Goal: Task Accomplishment & Management: Use online tool/utility

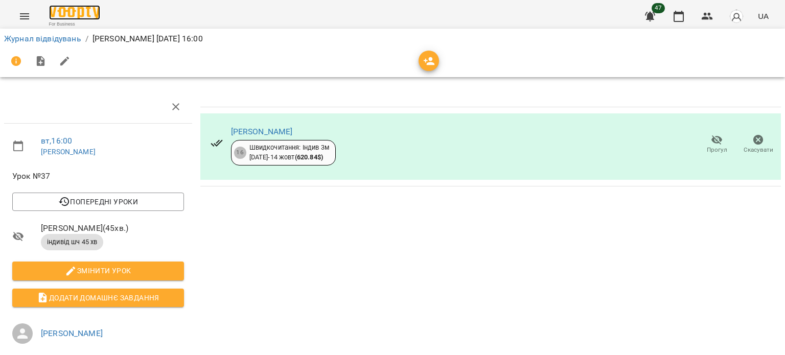
click at [90, 14] on img at bounding box center [74, 12] width 51 height 15
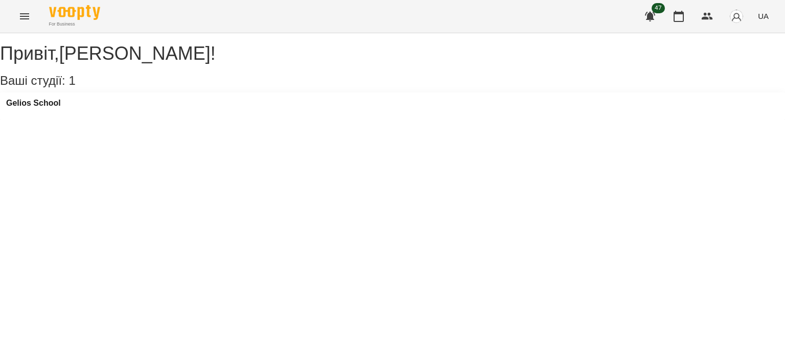
click at [28, 18] on icon "Menu" at bounding box center [24, 16] width 12 height 12
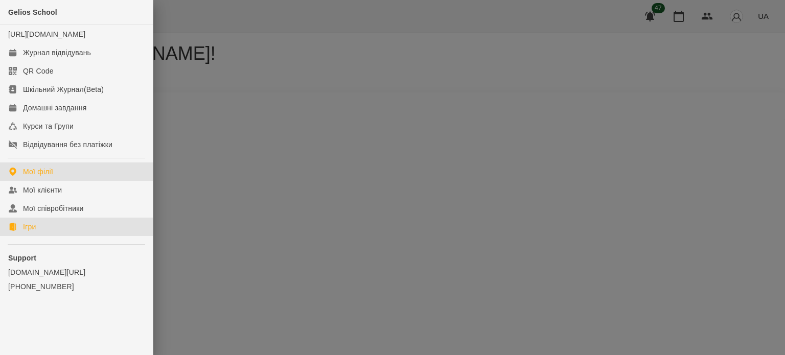
click at [62, 236] on link "Ігри" at bounding box center [76, 227] width 153 height 18
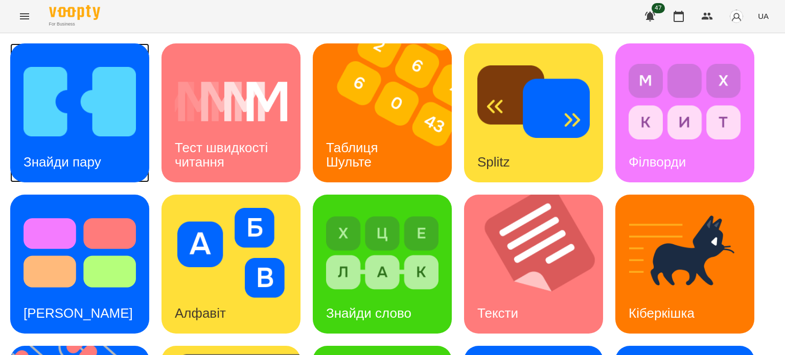
drag, startPoint x: 54, startPoint y: 135, endPoint x: 100, endPoint y: 102, distance: 57.1
click at [100, 102] on img at bounding box center [80, 102] width 112 height 90
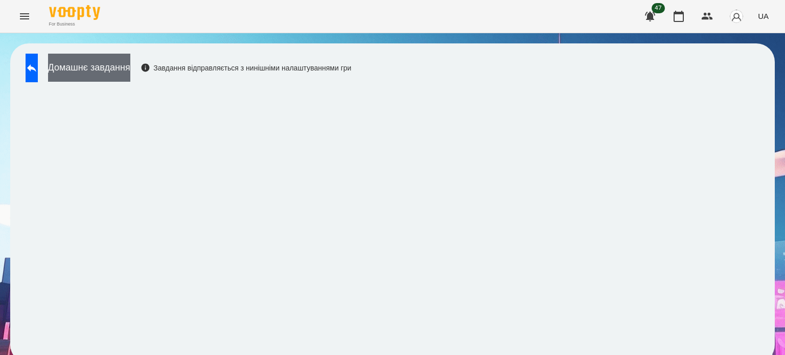
click at [130, 71] on button "Домашнє завдання" at bounding box center [89, 68] width 82 height 28
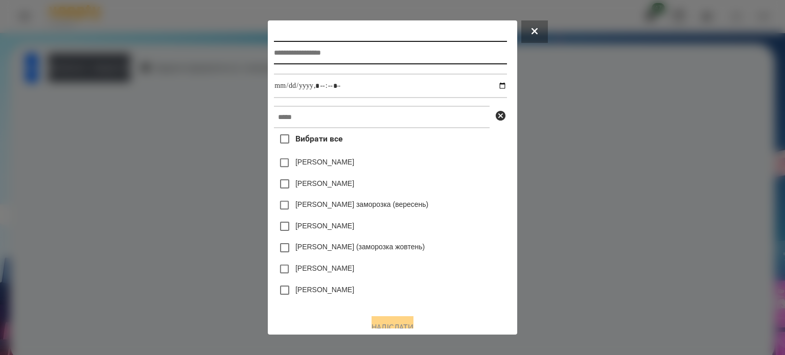
click at [337, 43] on input "text" at bounding box center [390, 53] width 233 height 24
type input "**********"
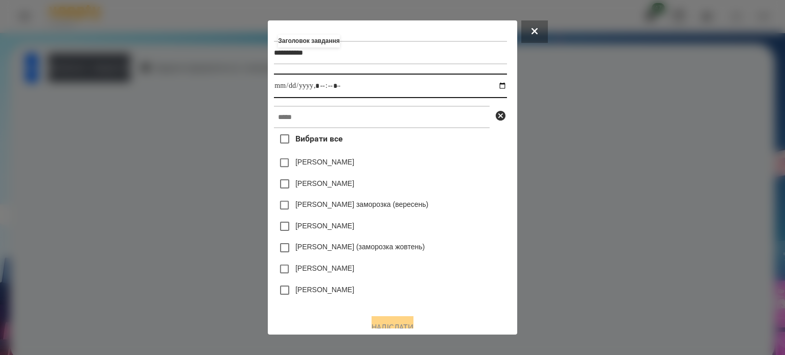
click at [507, 87] on input "datetime-local" at bounding box center [390, 86] width 233 height 25
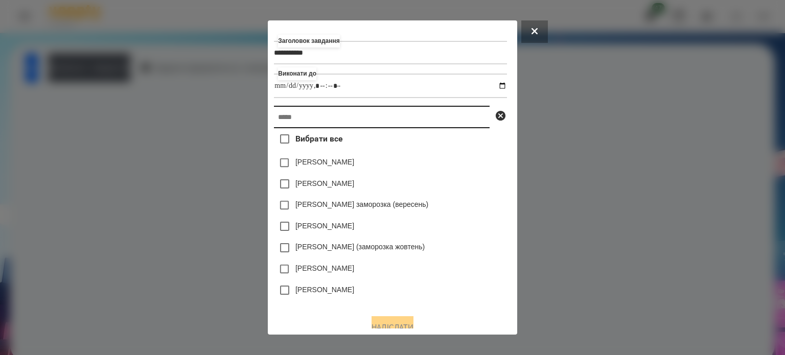
type input "**********"
click at [477, 120] on input "text" at bounding box center [382, 117] width 216 height 22
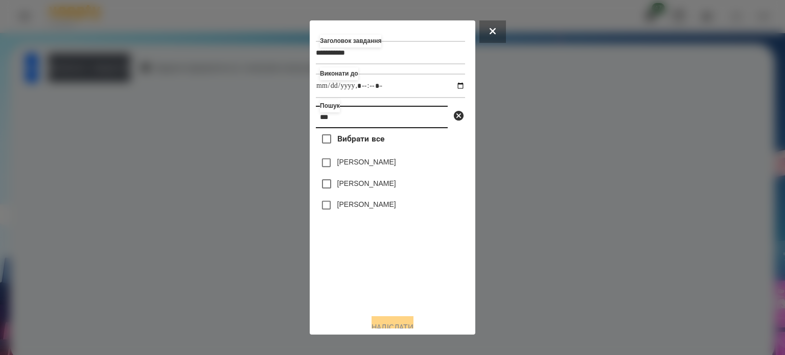
type input "***"
click at [388, 208] on div "[PERSON_NAME]" at bounding box center [390, 205] width 149 height 21
click at [374, 210] on label "[PERSON_NAME]" at bounding box center [366, 204] width 59 height 10
click at [402, 324] on button "Надіслати" at bounding box center [393, 327] width 42 height 22
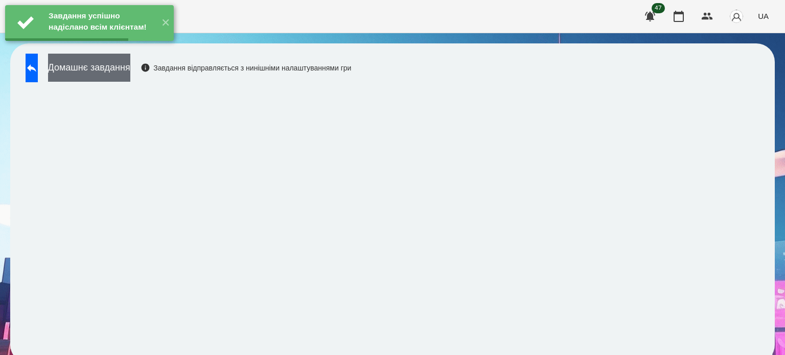
click at [119, 72] on button "Домашнє завдання" at bounding box center [89, 68] width 82 height 28
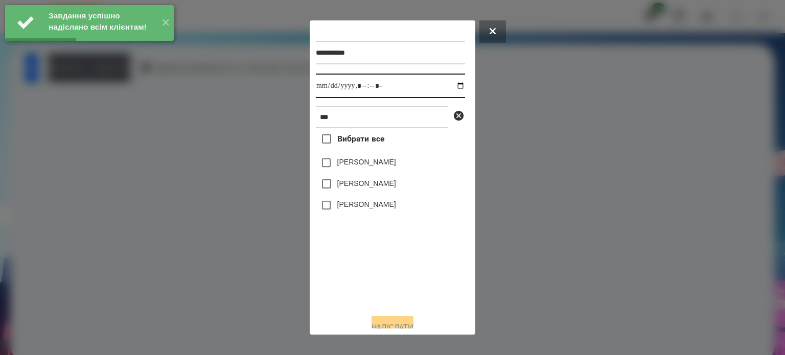
click at [452, 91] on input "datetime-local" at bounding box center [390, 86] width 149 height 25
type input "**********"
click at [364, 252] on div "Вибрати все [PERSON_NAME] [PERSON_NAME] [PERSON_NAME]" at bounding box center [390, 217] width 149 height 178
click at [346, 208] on label "[PERSON_NAME]" at bounding box center [366, 204] width 59 height 10
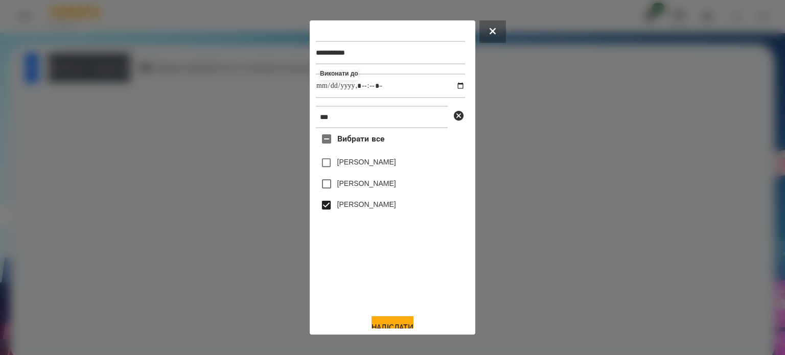
click at [386, 317] on div "**********" at bounding box center [392, 178] width 153 height 302
click at [387, 323] on button "Надіслати" at bounding box center [393, 327] width 42 height 22
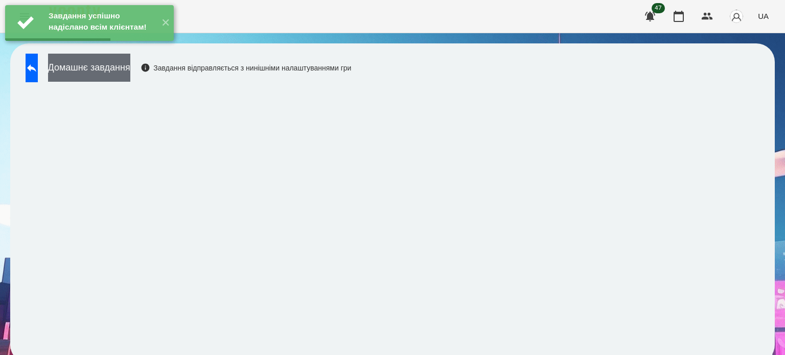
click at [130, 77] on button "Домашнє завдання" at bounding box center [89, 68] width 82 height 28
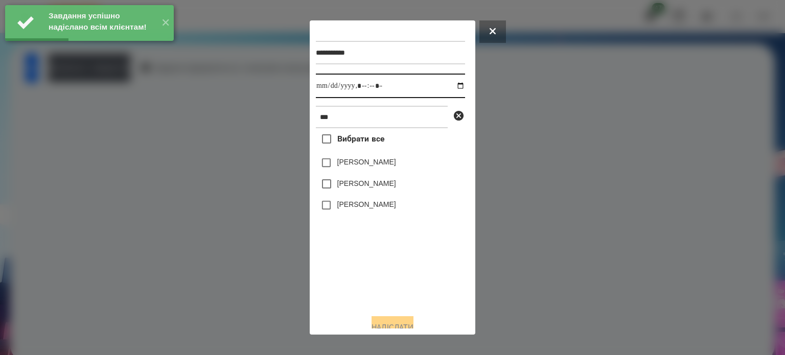
click at [447, 90] on input "datetime-local" at bounding box center [390, 86] width 149 height 25
type input "**********"
click at [367, 286] on div "Вибрати все [PERSON_NAME] [PERSON_NAME] [PERSON_NAME]" at bounding box center [390, 217] width 149 height 178
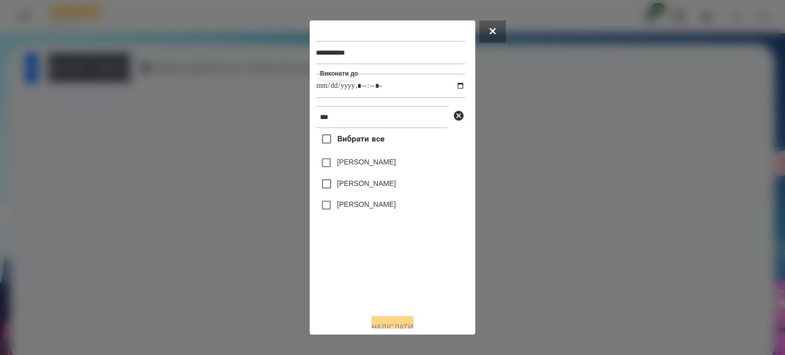
click at [350, 209] on label "[PERSON_NAME]" at bounding box center [366, 204] width 59 height 10
click at [405, 327] on button "Надіслати" at bounding box center [393, 327] width 42 height 22
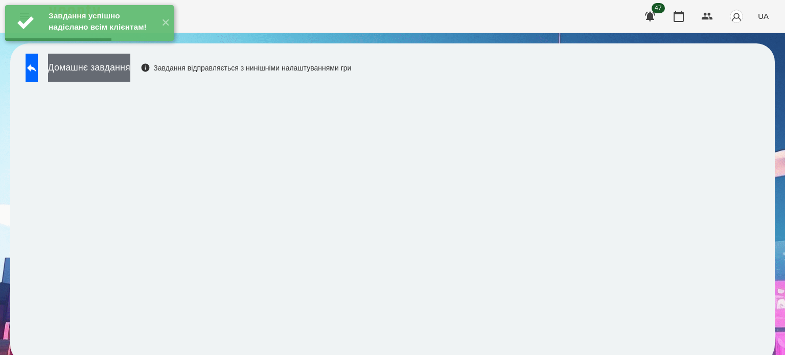
click at [114, 64] on button "Домашнє завдання" at bounding box center [89, 68] width 82 height 28
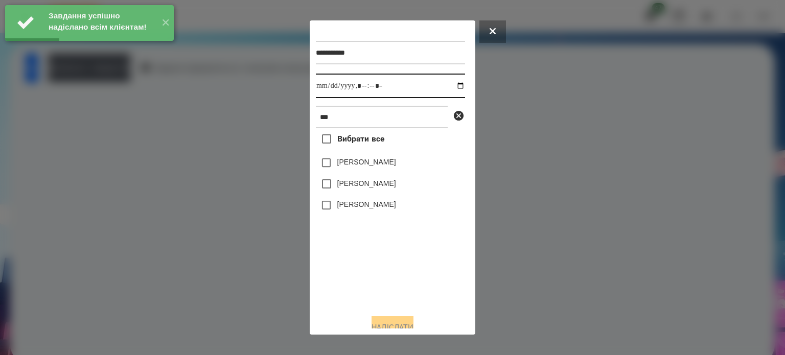
click at [450, 87] on input "datetime-local" at bounding box center [390, 86] width 149 height 25
type input "**********"
click at [407, 263] on div "Вибрати все [PERSON_NAME] [PERSON_NAME] [PERSON_NAME]" at bounding box center [390, 217] width 149 height 178
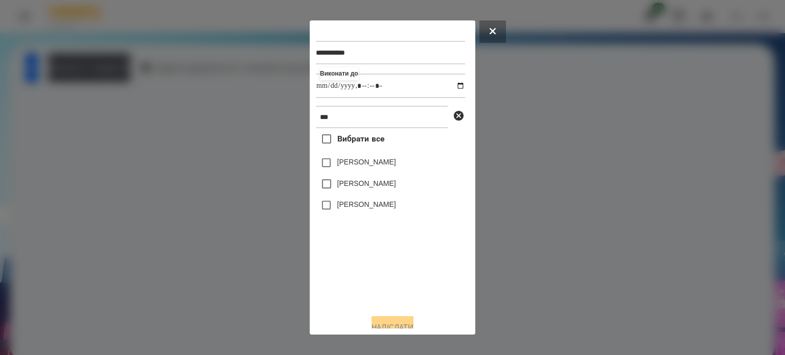
click at [365, 210] on label "[PERSON_NAME]" at bounding box center [366, 204] width 59 height 10
click at [391, 325] on button "Надіслати" at bounding box center [393, 327] width 42 height 22
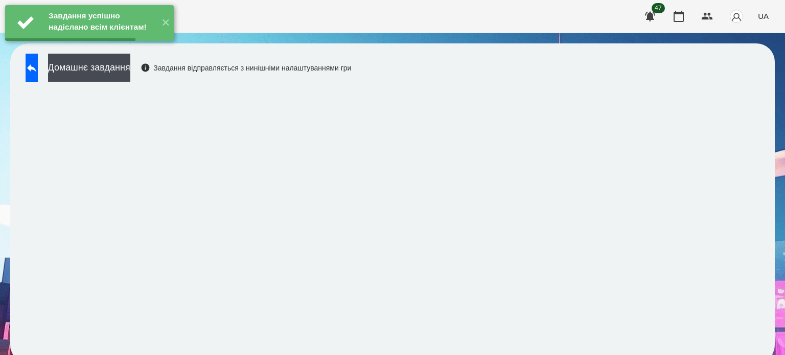
click at [115, 73] on button "Домашнє завдання" at bounding box center [89, 68] width 82 height 28
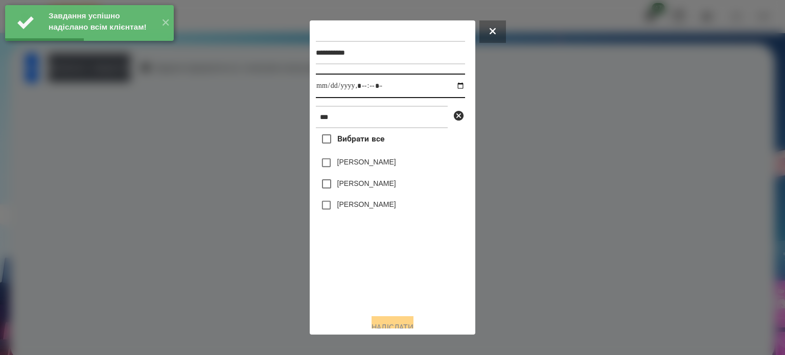
click at [450, 80] on input "datetime-local" at bounding box center [390, 86] width 149 height 25
click at [448, 91] on input "datetime-local" at bounding box center [390, 86] width 149 height 25
type input "**********"
click at [420, 276] on div "Вибрати все [PERSON_NAME] [PERSON_NAME] [PERSON_NAME]" at bounding box center [390, 217] width 149 height 178
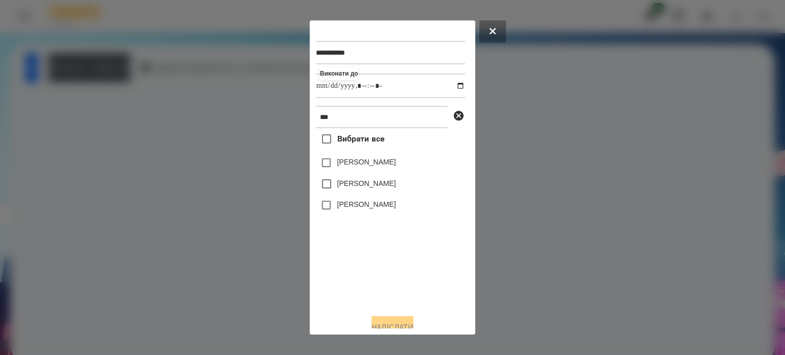
click at [368, 210] on label "[PERSON_NAME]" at bounding box center [366, 204] width 59 height 10
click at [395, 324] on button "Надіслати" at bounding box center [393, 327] width 42 height 22
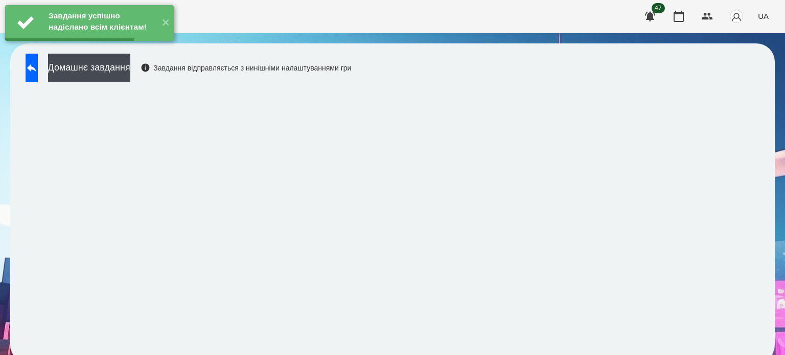
click at [130, 67] on button "Домашнє завдання" at bounding box center [89, 68] width 82 height 28
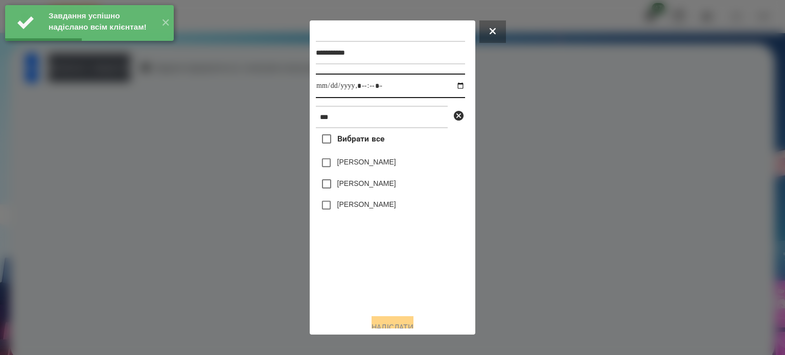
click at [452, 85] on input "datetime-local" at bounding box center [390, 86] width 149 height 25
type input "**********"
click at [436, 285] on div "Вибрати все [PERSON_NAME] [PERSON_NAME] [PERSON_NAME]" at bounding box center [390, 217] width 149 height 178
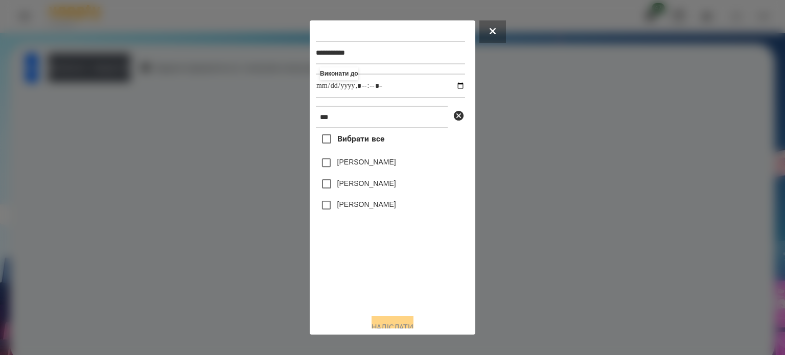
click at [364, 210] on label "[PERSON_NAME]" at bounding box center [366, 204] width 59 height 10
click at [410, 326] on button "Надіслати" at bounding box center [393, 327] width 42 height 22
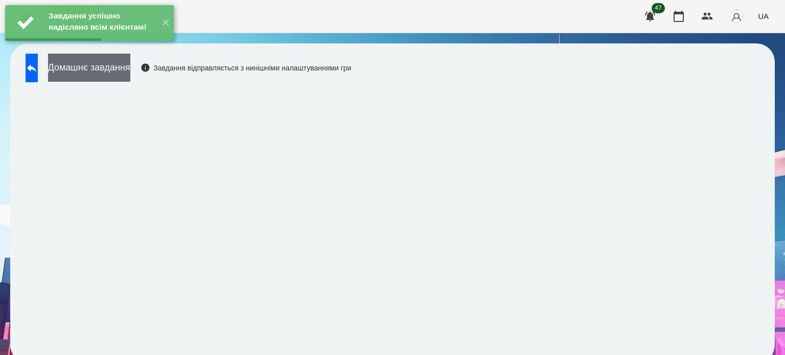
click at [116, 73] on button "Домашнє завдання" at bounding box center [89, 68] width 82 height 28
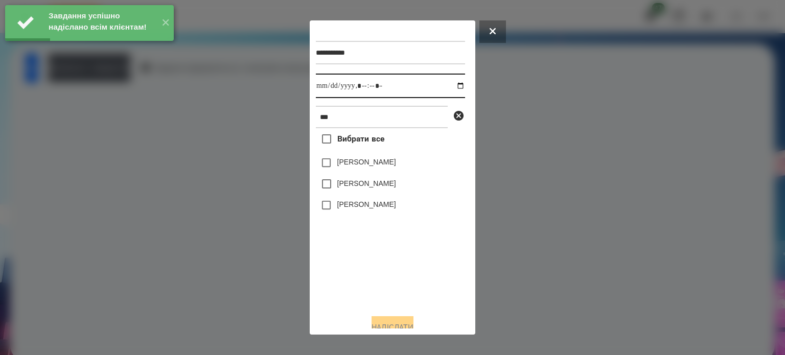
click at [449, 87] on input "datetime-local" at bounding box center [390, 86] width 149 height 25
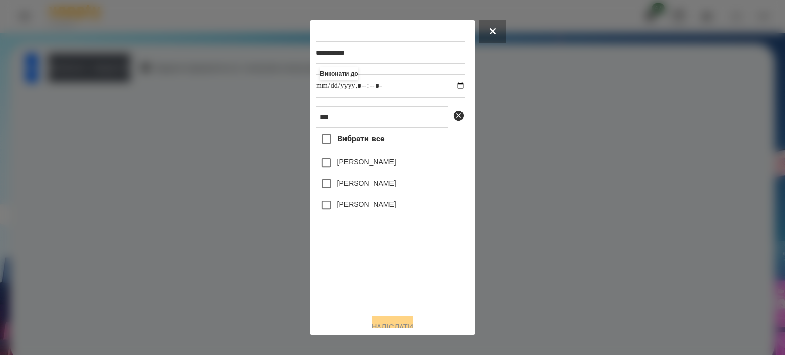
type input "**********"
click at [404, 261] on div "Вибрати все [PERSON_NAME] [PERSON_NAME] [PERSON_NAME]" at bounding box center [390, 217] width 149 height 178
drag, startPoint x: 362, startPoint y: 214, endPoint x: 367, endPoint y: 225, distance: 11.7
click at [362, 215] on div "[PERSON_NAME]" at bounding box center [390, 205] width 149 height 21
click at [391, 326] on button "Надіслати" at bounding box center [393, 327] width 42 height 22
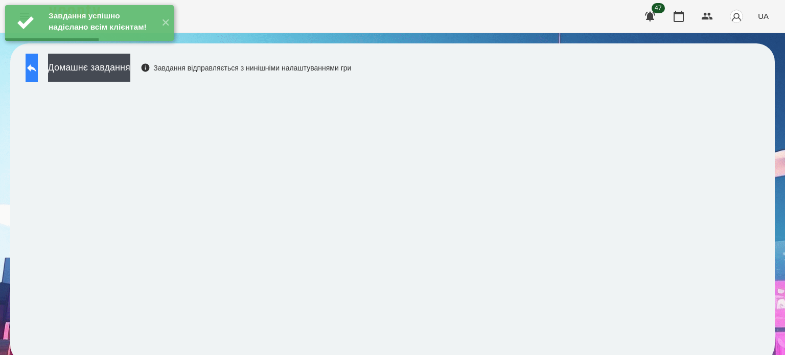
click at [38, 76] on button at bounding box center [32, 68] width 12 height 29
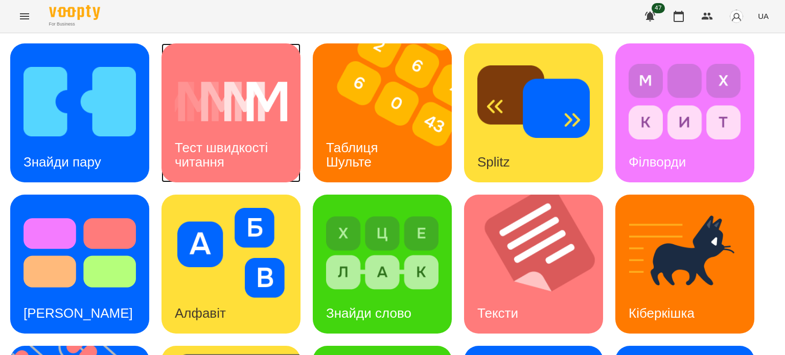
click at [193, 102] on img at bounding box center [231, 102] width 112 height 90
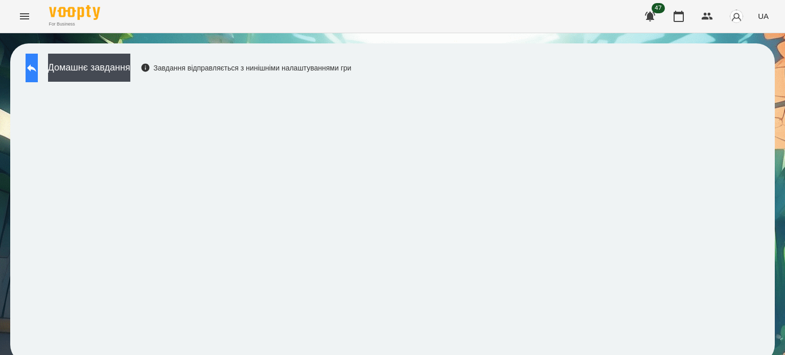
click at [38, 67] on icon at bounding box center [32, 68] width 12 height 12
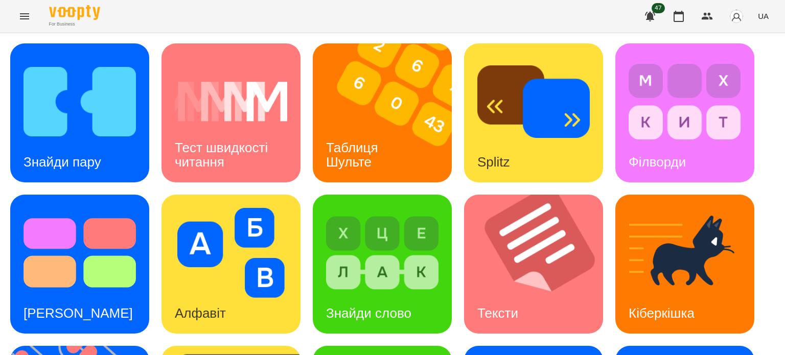
scroll to position [205, 0]
click at [388, 208] on img at bounding box center [382, 253] width 112 height 90
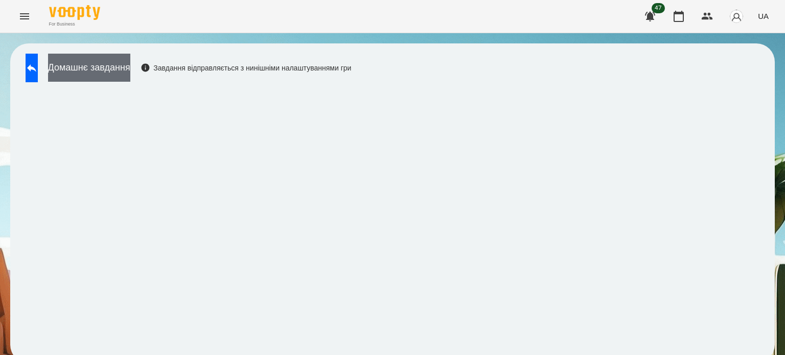
click at [123, 68] on button "Домашнє завдання" at bounding box center [89, 68] width 82 height 28
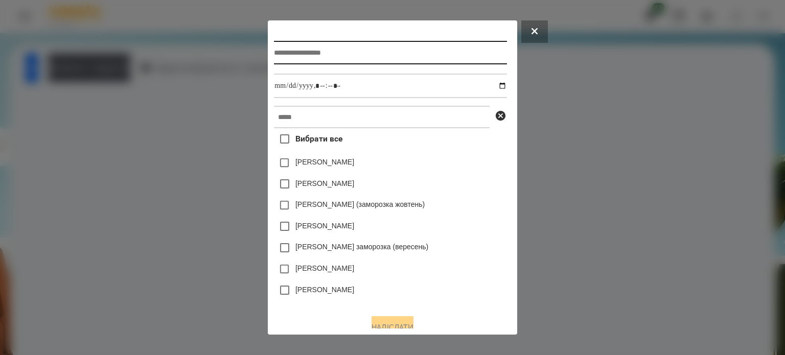
click at [322, 51] on input "text" at bounding box center [390, 53] width 233 height 24
type input "**********"
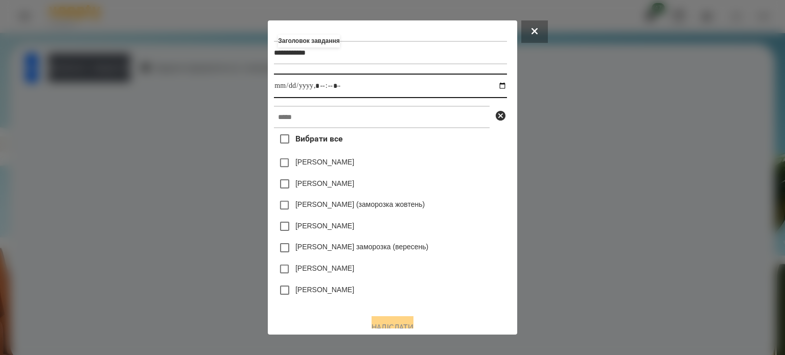
click at [499, 88] on input "datetime-local" at bounding box center [390, 86] width 233 height 25
click at [507, 87] on input "datetime-local" at bounding box center [390, 86] width 233 height 25
type input "**********"
click at [459, 107] on div "**********" at bounding box center [392, 167] width 237 height 280
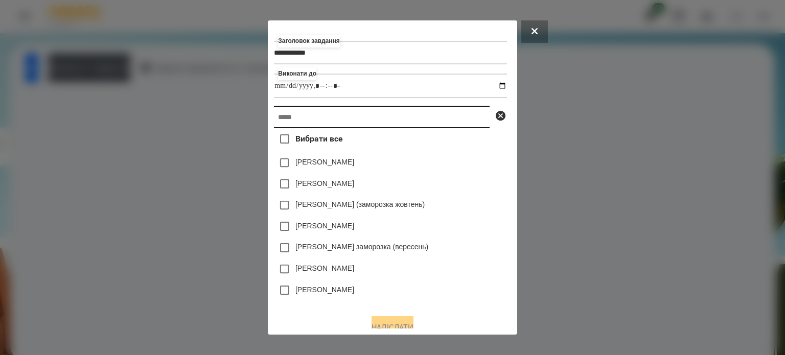
click at [424, 118] on input "text" at bounding box center [382, 117] width 216 height 22
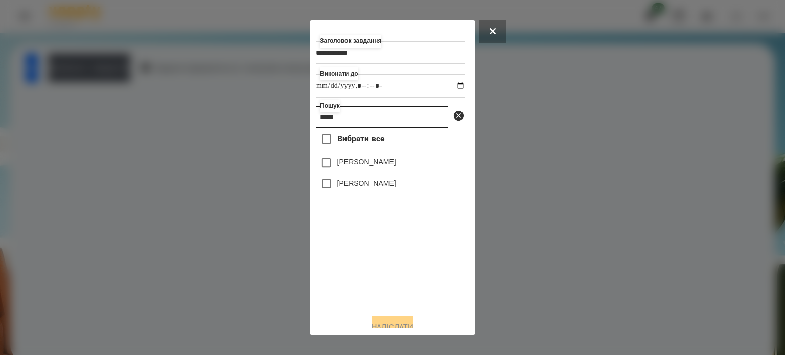
type input "*****"
click at [380, 189] on label "[PERSON_NAME]" at bounding box center [366, 183] width 59 height 10
click at [387, 326] on button "Надіслати" at bounding box center [393, 327] width 42 height 22
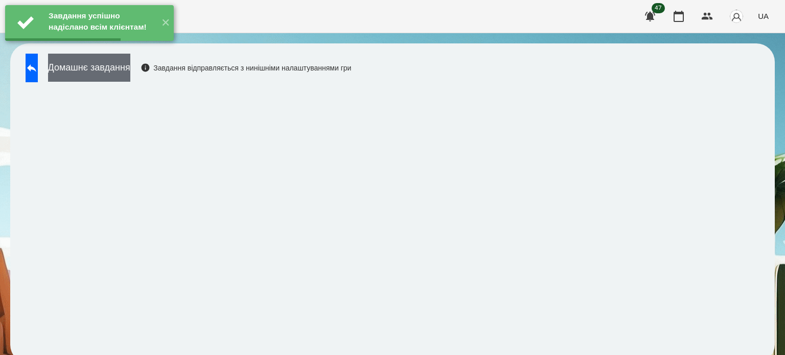
click at [130, 75] on button "Домашнє завдання" at bounding box center [89, 68] width 82 height 28
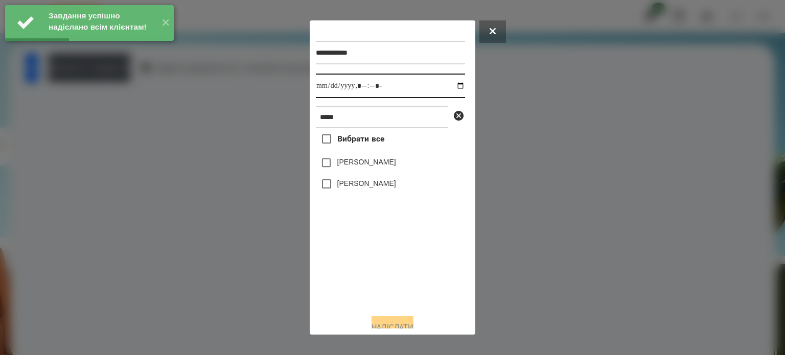
click at [450, 88] on input "datetime-local" at bounding box center [390, 86] width 149 height 25
type input "**********"
click at [368, 269] on div "Вибрати все [PERSON_NAME] [PERSON_NAME]" at bounding box center [390, 217] width 149 height 178
click at [362, 186] on label "[PERSON_NAME]" at bounding box center [366, 183] width 59 height 10
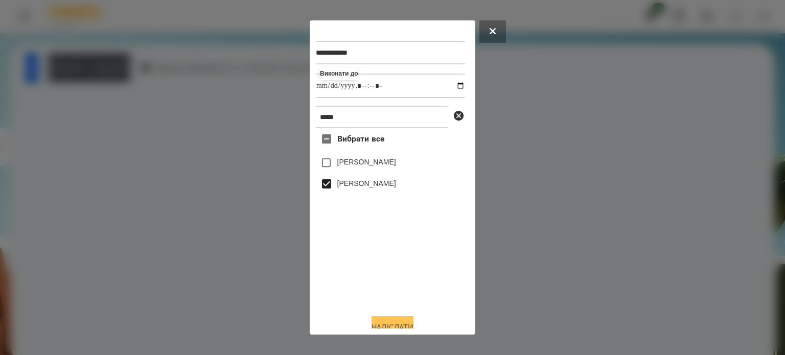
click at [387, 325] on button "Надіслати" at bounding box center [393, 327] width 42 height 22
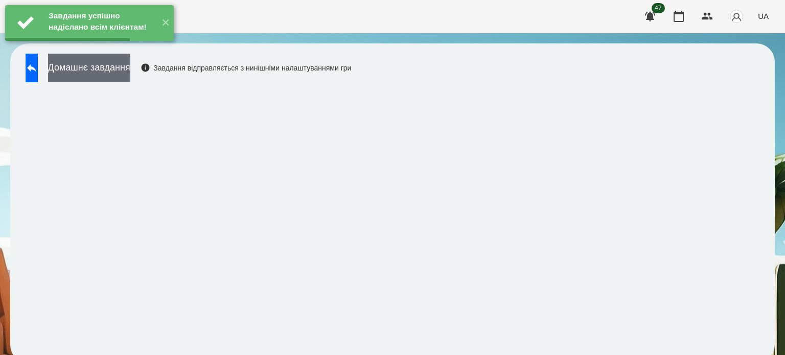
click at [130, 66] on button "Домашнє завдання" at bounding box center [89, 68] width 82 height 28
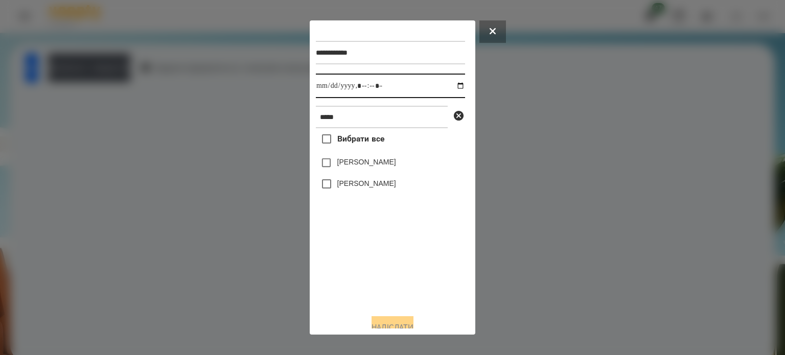
click at [450, 88] on input "datetime-local" at bounding box center [390, 86] width 149 height 25
type input "**********"
drag, startPoint x: 384, startPoint y: 274, endPoint x: 381, endPoint y: 266, distance: 7.8
click at [384, 274] on div "Вибрати все [PERSON_NAME] [PERSON_NAME]" at bounding box center [390, 217] width 149 height 178
click at [350, 185] on label "[PERSON_NAME]" at bounding box center [366, 183] width 59 height 10
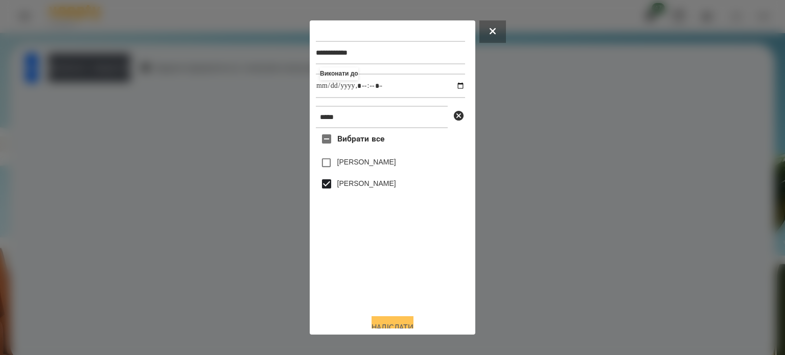
click at [381, 326] on button "Надіслати" at bounding box center [393, 327] width 42 height 22
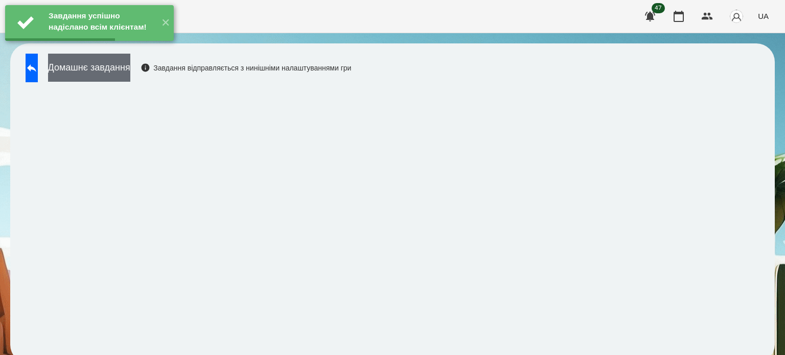
click at [119, 70] on button "Домашнє завдання" at bounding box center [89, 68] width 82 height 28
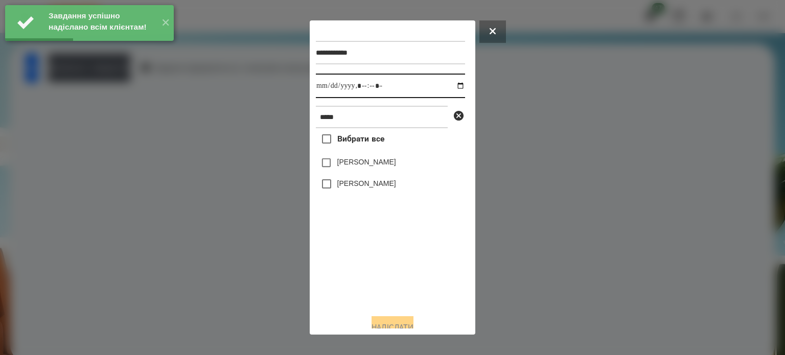
click at [449, 90] on input "datetime-local" at bounding box center [390, 86] width 149 height 25
type input "**********"
click at [357, 271] on div "Вибрати все [PERSON_NAME] [PERSON_NAME]" at bounding box center [390, 217] width 149 height 178
click at [349, 185] on label "[PERSON_NAME]" at bounding box center [366, 183] width 59 height 10
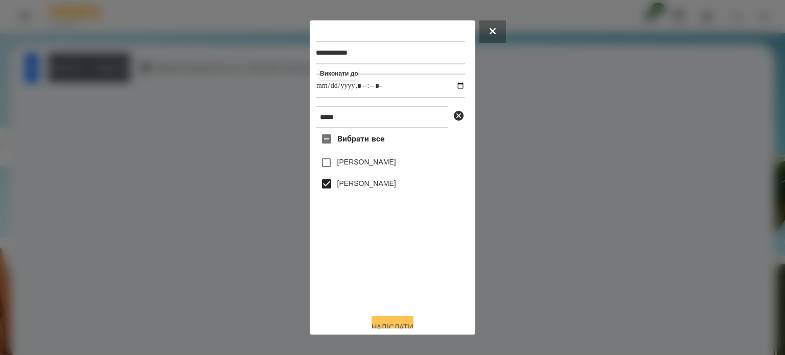
click at [409, 321] on button "Надіслати" at bounding box center [393, 327] width 42 height 22
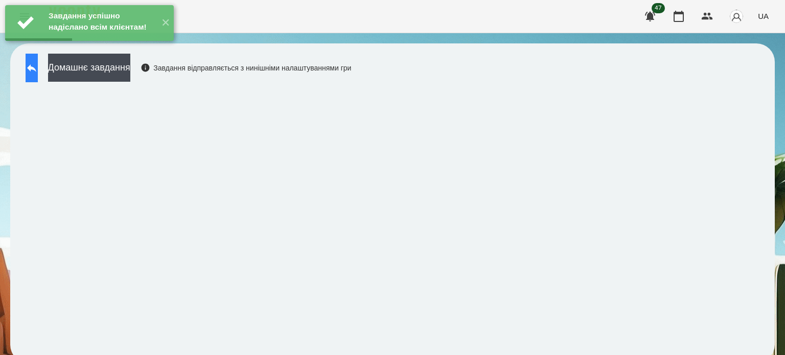
click at [38, 77] on button at bounding box center [32, 68] width 12 height 29
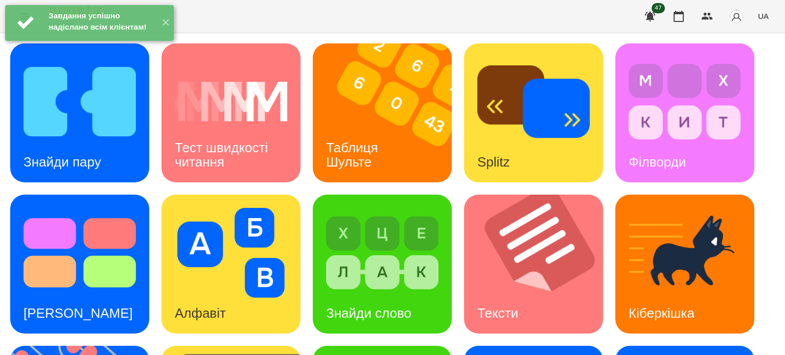
scroll to position [291, 0]
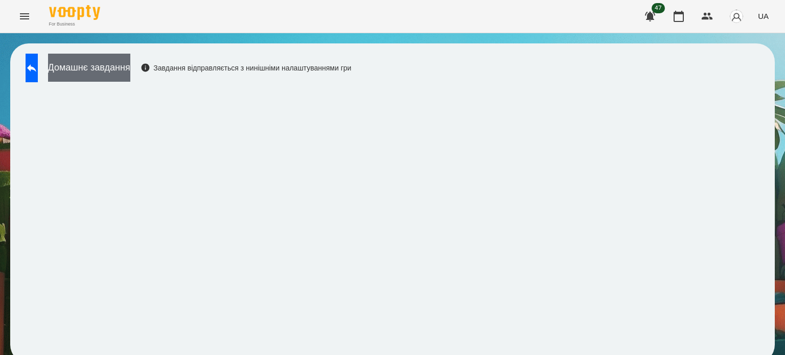
click at [92, 67] on button "Домашнє завдання" at bounding box center [89, 68] width 82 height 28
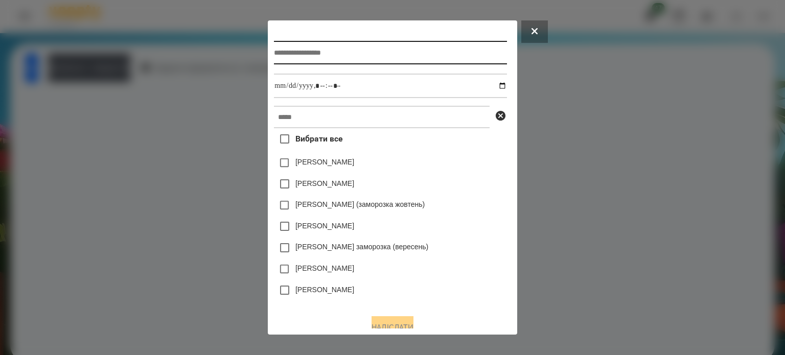
click at [290, 49] on input "text" at bounding box center [390, 53] width 233 height 24
type input "**********"
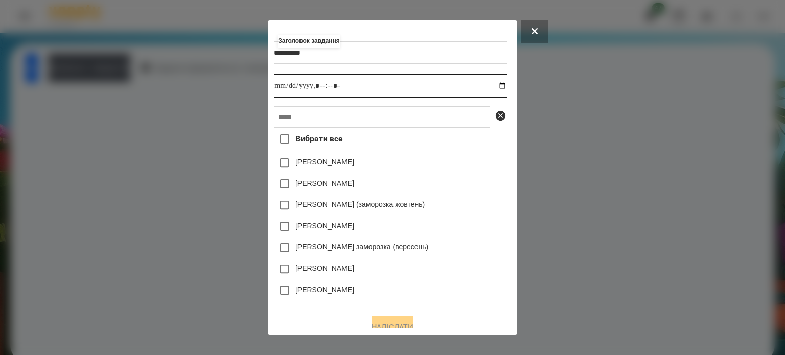
click at [505, 85] on input "datetime-local" at bounding box center [390, 86] width 233 height 25
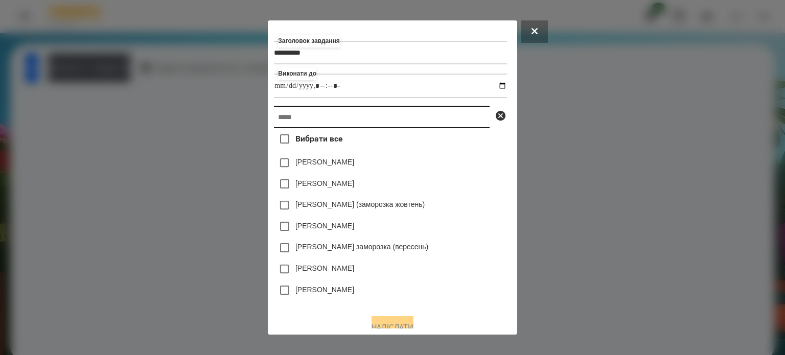
type input "**********"
click at [460, 120] on input "text" at bounding box center [382, 117] width 216 height 22
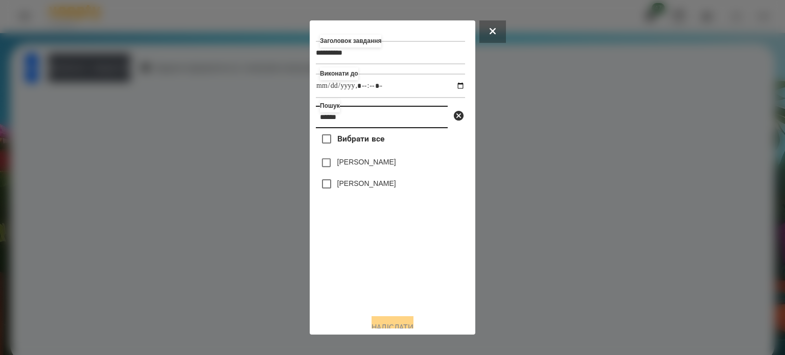
type input "******"
click at [367, 188] on label "[PERSON_NAME]" at bounding box center [366, 183] width 59 height 10
click at [383, 321] on button "Надіслати" at bounding box center [393, 327] width 42 height 22
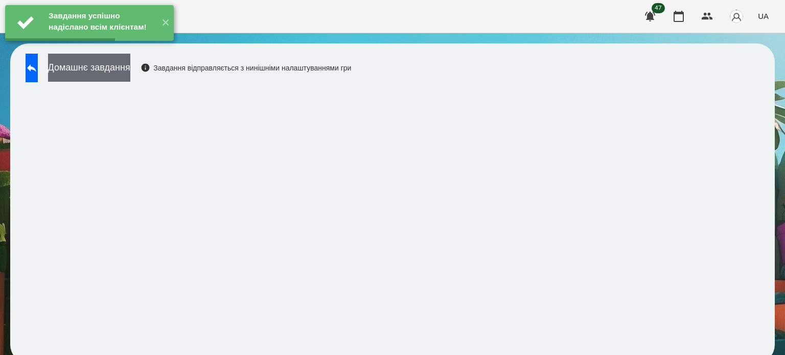
click at [130, 79] on button "Домашнє завдання" at bounding box center [89, 68] width 82 height 28
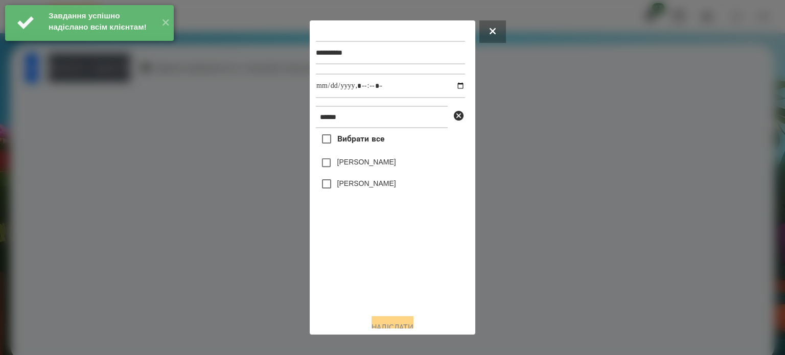
drag, startPoint x: 372, startPoint y: 185, endPoint x: 429, endPoint y: 101, distance: 101.5
click at [372, 184] on label "[PERSON_NAME]" at bounding box center [366, 183] width 59 height 10
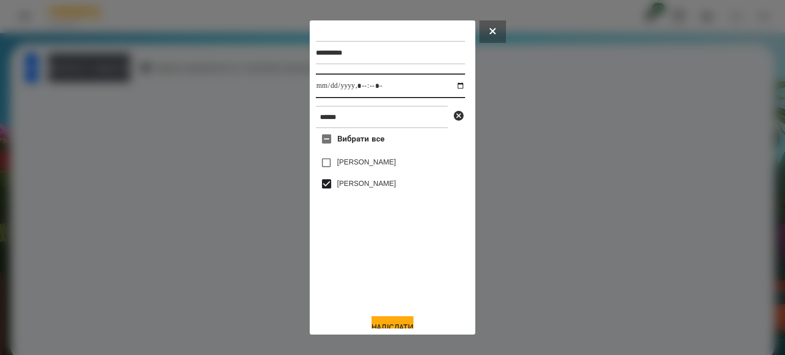
click at [445, 87] on input "datetime-local" at bounding box center [390, 86] width 149 height 25
click at [448, 92] on input "datetime-local" at bounding box center [390, 86] width 149 height 25
type input "**********"
click at [378, 264] on div "Вибрати все [PERSON_NAME] [PERSON_NAME]" at bounding box center [390, 217] width 149 height 178
drag, startPoint x: 382, startPoint y: 326, endPoint x: 380, endPoint y: 313, distance: 13.4
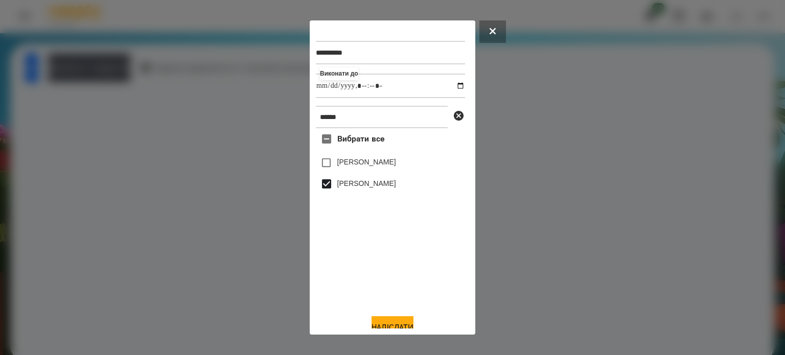
click at [381, 325] on button "Надіслати" at bounding box center [393, 327] width 42 height 22
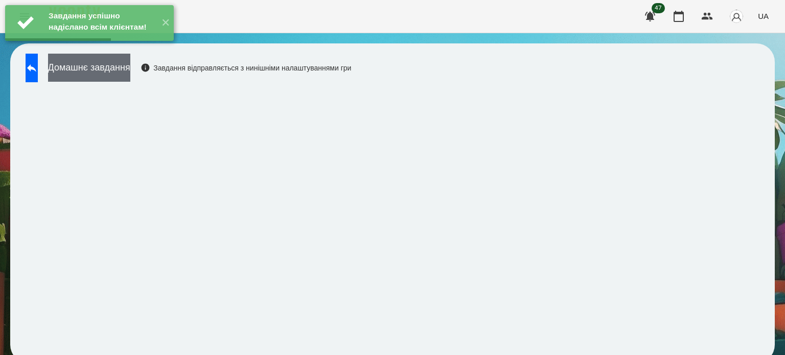
click at [130, 69] on button "Домашнє завдання" at bounding box center [89, 68] width 82 height 28
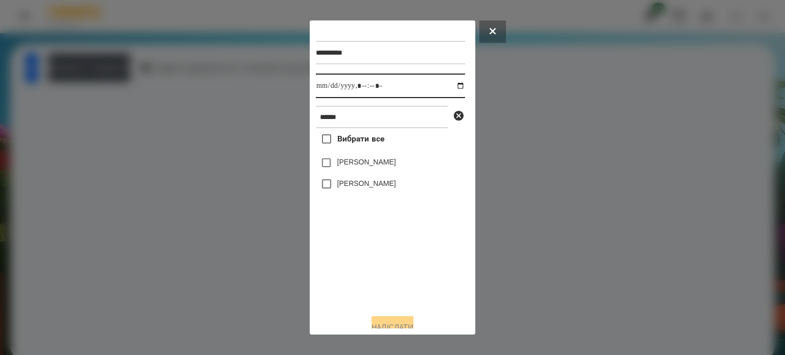
click at [450, 85] on input "datetime-local" at bounding box center [390, 86] width 149 height 25
type input "**********"
click at [379, 278] on div "Вибрати все [PERSON_NAME] [PERSON_NAME]" at bounding box center [390, 217] width 149 height 178
click at [339, 187] on label "[PERSON_NAME]" at bounding box center [366, 183] width 59 height 10
click at [397, 320] on button "Надіслати" at bounding box center [393, 327] width 42 height 22
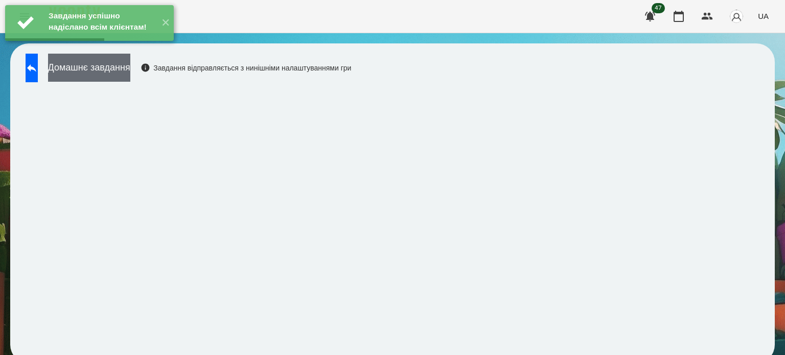
click at [130, 75] on button "Домашнє завдання" at bounding box center [89, 68] width 82 height 28
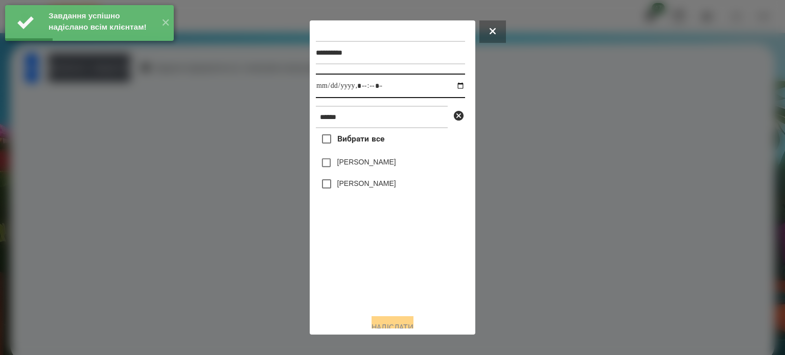
click at [456, 87] on input "datetime-local" at bounding box center [390, 86] width 149 height 25
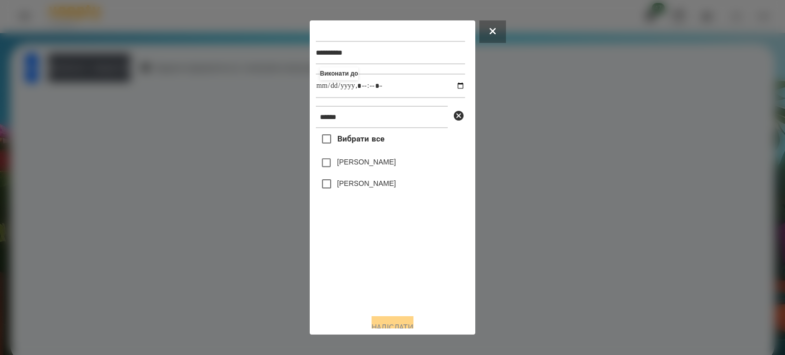
type input "**********"
click at [433, 261] on div "Вибрати все [PERSON_NAME] [PERSON_NAME]" at bounding box center [390, 217] width 149 height 178
click at [377, 189] on label "[PERSON_NAME]" at bounding box center [366, 183] width 59 height 10
click at [374, 321] on button "Надіслати" at bounding box center [393, 327] width 42 height 22
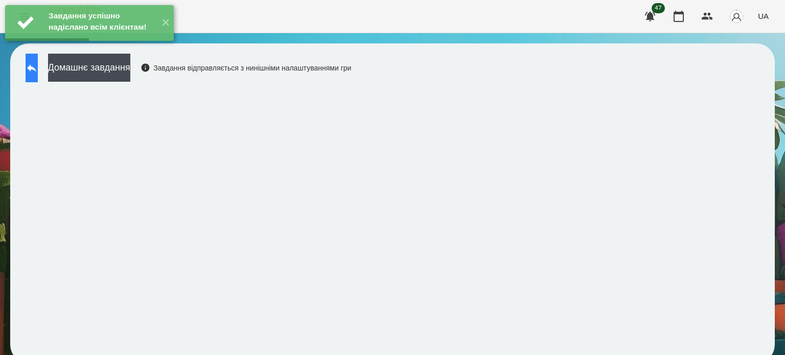
click at [28, 74] on button at bounding box center [32, 68] width 12 height 29
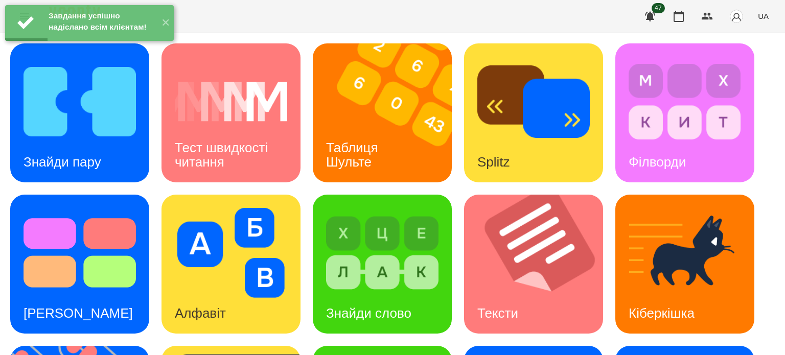
scroll to position [291, 0]
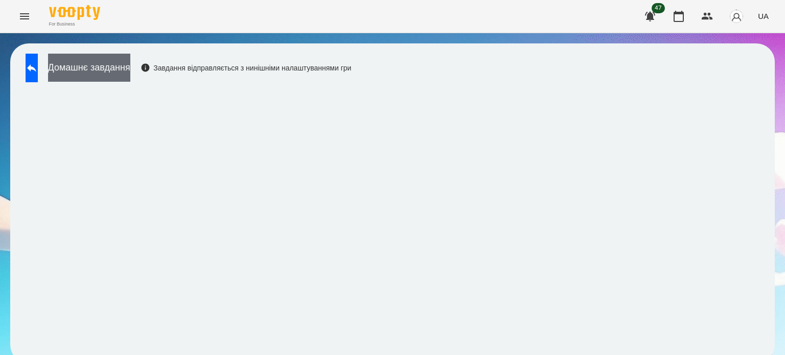
click at [106, 65] on button "Домашнє завдання" at bounding box center [89, 68] width 82 height 28
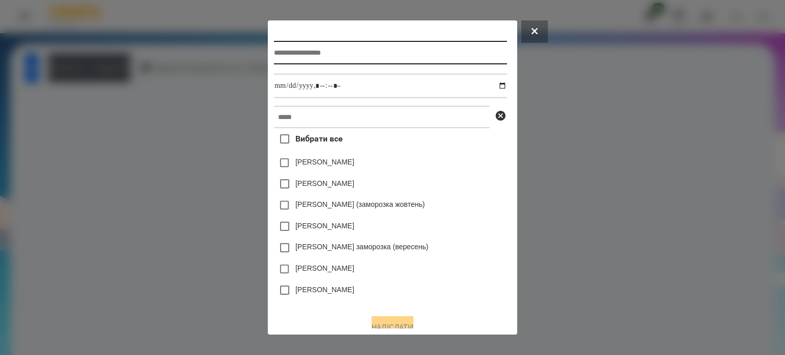
click at [311, 53] on input "text" at bounding box center [390, 53] width 233 height 24
type input "**********"
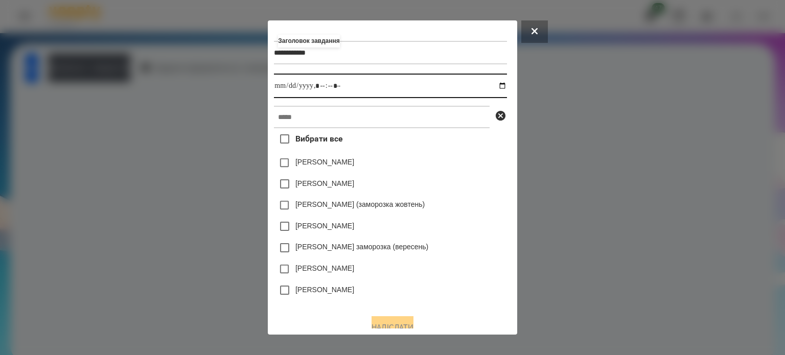
click at [507, 89] on input "datetime-local" at bounding box center [390, 86] width 233 height 25
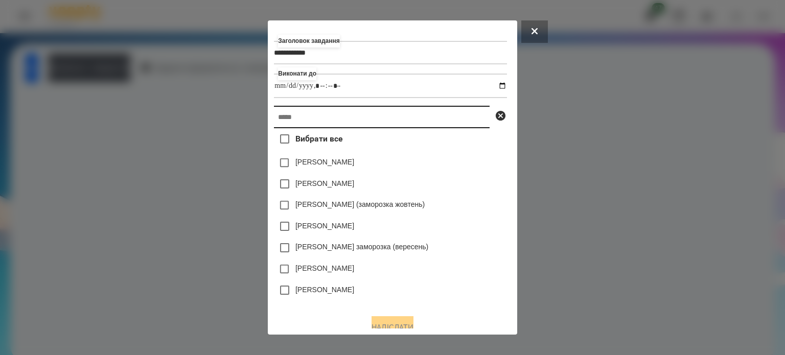
type input "**********"
click at [475, 124] on input "text" at bounding box center [382, 117] width 216 height 22
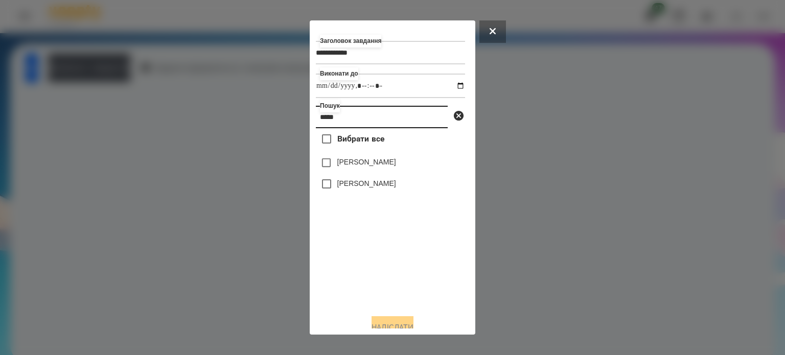
type input "*****"
click at [351, 184] on label "[PERSON_NAME]" at bounding box center [366, 183] width 59 height 10
click at [398, 325] on button "Надіслати" at bounding box center [393, 327] width 42 height 22
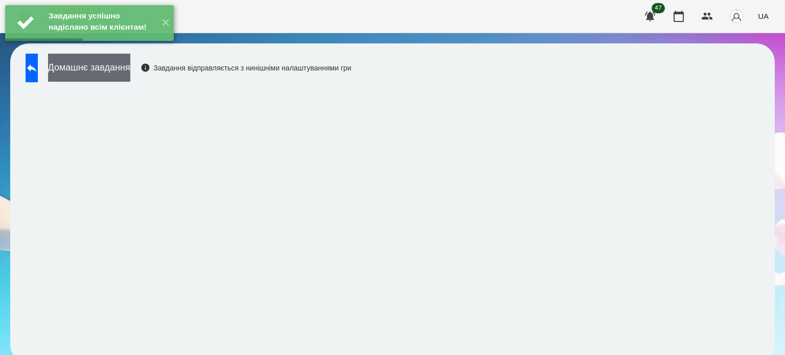
click at [130, 71] on button "Домашнє завдання" at bounding box center [89, 68] width 82 height 28
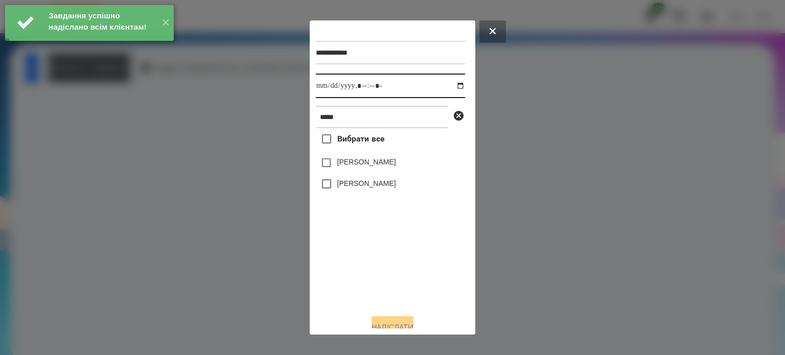
click at [447, 92] on input "datetime-local" at bounding box center [390, 86] width 149 height 25
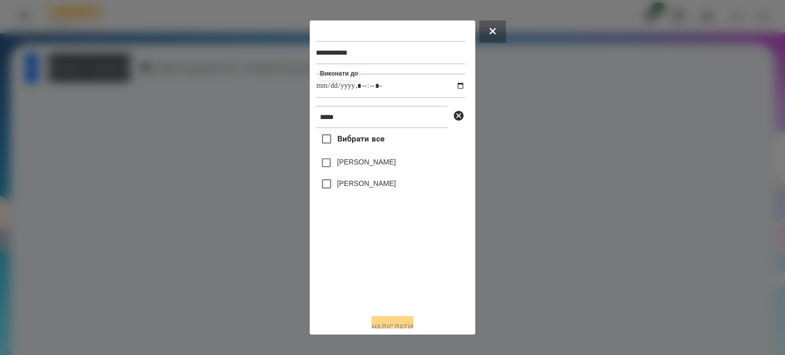
type input "**********"
drag, startPoint x: 415, startPoint y: 286, endPoint x: 405, endPoint y: 261, distance: 27.3
click at [413, 281] on div "Вибрати все [PERSON_NAME] [PERSON_NAME]" at bounding box center [390, 217] width 149 height 178
click at [375, 174] on div "[PERSON_NAME]" at bounding box center [390, 162] width 149 height 21
click at [374, 188] on label "[PERSON_NAME]" at bounding box center [366, 183] width 59 height 10
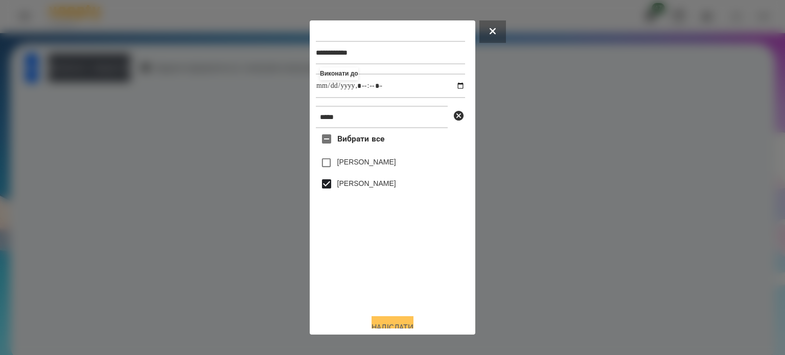
click at [395, 325] on button "Надіслати" at bounding box center [393, 327] width 42 height 22
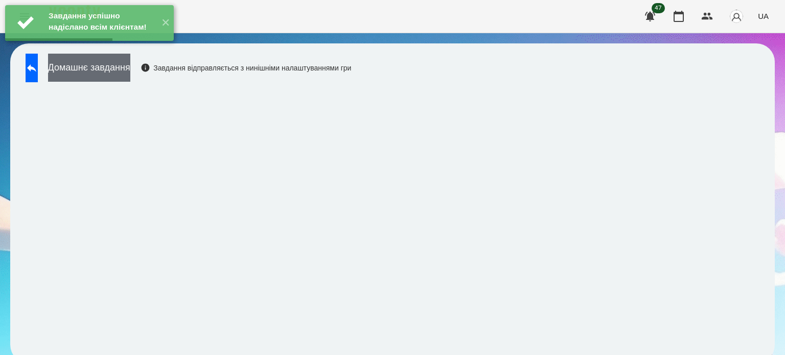
click at [130, 71] on button "Домашнє завдання" at bounding box center [89, 68] width 82 height 28
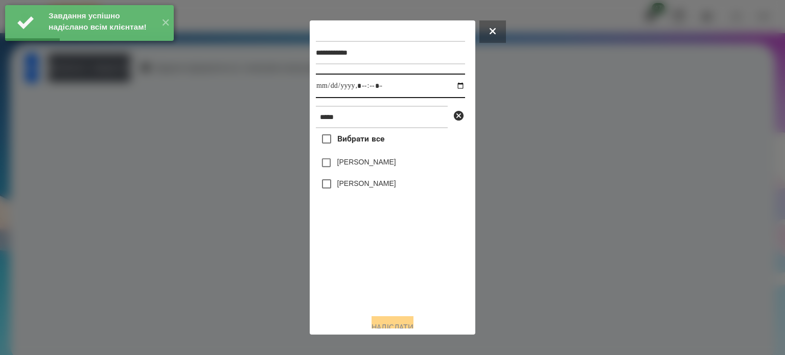
click at [456, 87] on input "datetime-local" at bounding box center [390, 86] width 149 height 25
type input "**********"
click at [395, 269] on div "Вибрати все [PERSON_NAME] [PERSON_NAME]" at bounding box center [390, 217] width 149 height 178
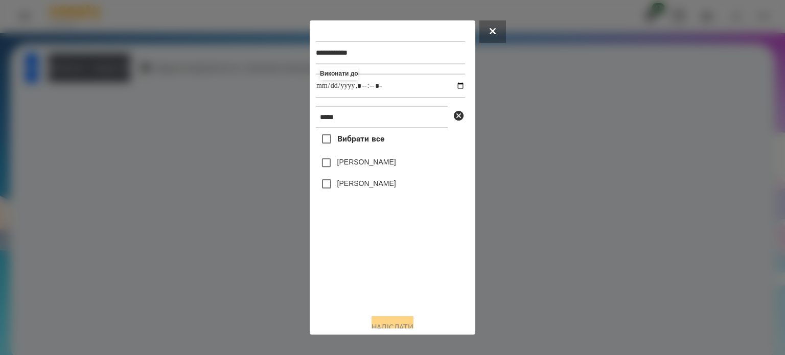
click at [364, 186] on label "[PERSON_NAME]" at bounding box center [366, 183] width 59 height 10
click at [387, 325] on button "Надіслати" at bounding box center [393, 327] width 42 height 22
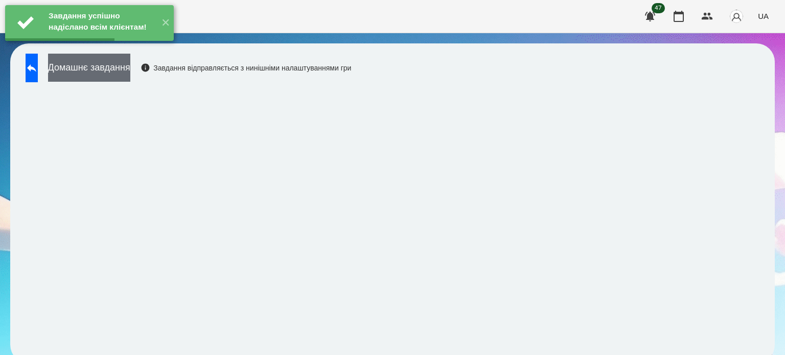
click at [130, 74] on button "Домашнє завдання" at bounding box center [89, 68] width 82 height 28
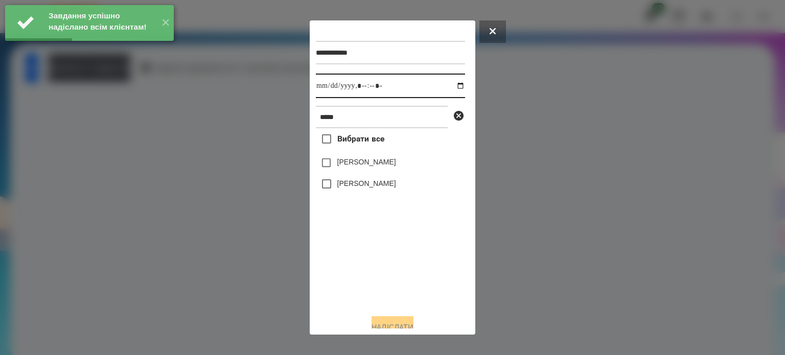
click at [446, 87] on input "datetime-local" at bounding box center [390, 86] width 149 height 25
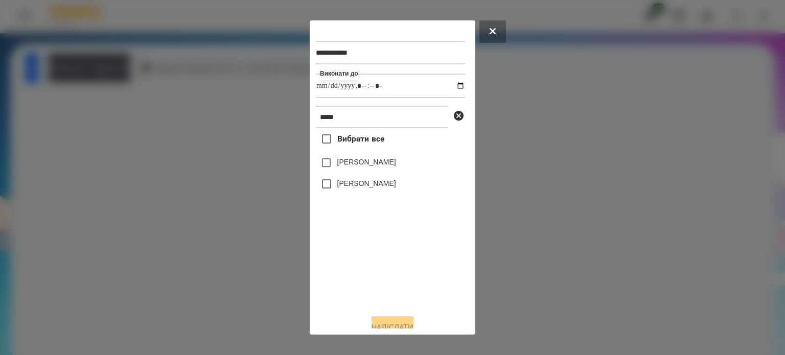
type input "**********"
click at [352, 187] on label "[PERSON_NAME]" at bounding box center [366, 183] width 59 height 10
click at [393, 321] on button "Надіслати" at bounding box center [393, 327] width 42 height 22
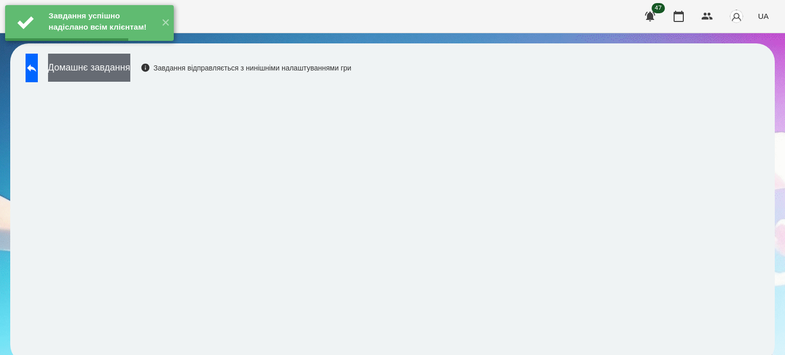
click at [130, 69] on button "Домашнє завдання" at bounding box center [89, 68] width 82 height 28
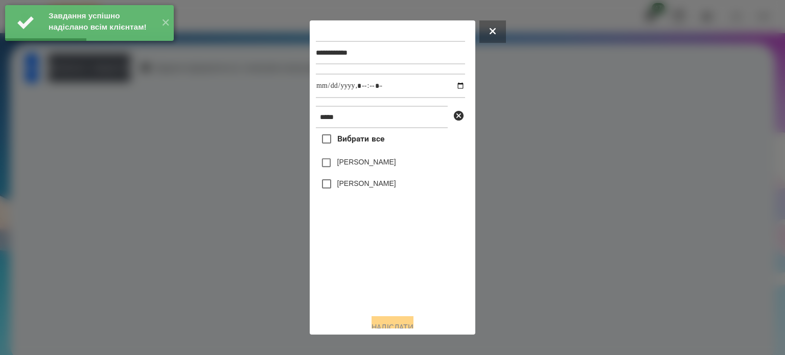
click at [339, 183] on label "[PERSON_NAME]" at bounding box center [366, 183] width 59 height 10
click at [434, 69] on div "**********" at bounding box center [390, 53] width 149 height 42
click at [435, 89] on input "datetime-local" at bounding box center [390, 86] width 149 height 25
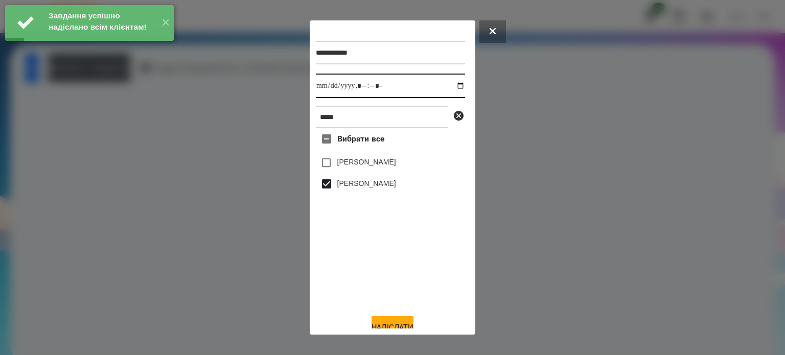
click at [366, 89] on input "datetime-local" at bounding box center [390, 86] width 149 height 25
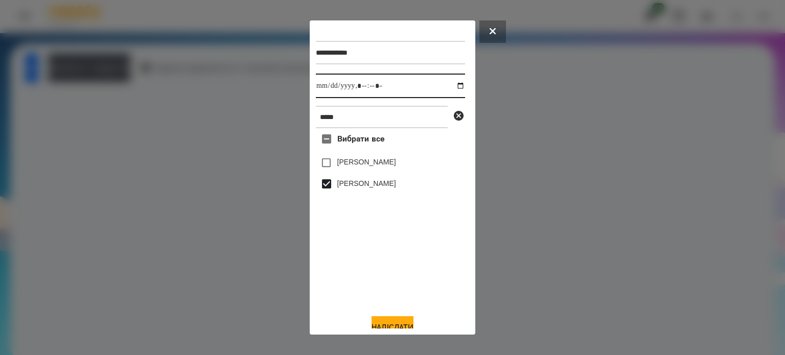
click at [456, 89] on input "datetime-local" at bounding box center [390, 86] width 149 height 25
type input "**********"
click at [385, 279] on div "Вибрати все [PERSON_NAME] [PERSON_NAME]" at bounding box center [390, 217] width 149 height 178
click at [390, 323] on button "Надіслати" at bounding box center [393, 327] width 42 height 22
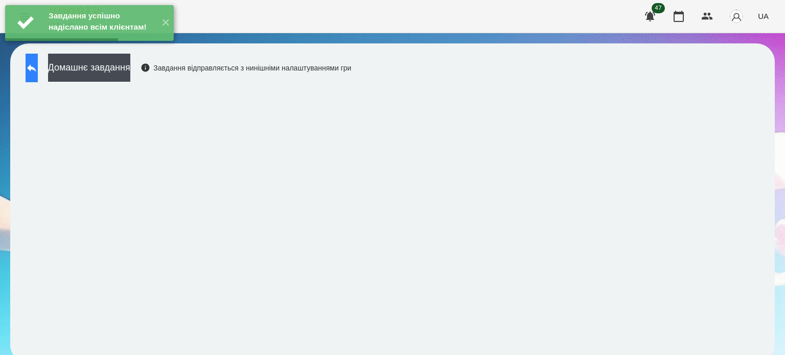
click at [38, 76] on button at bounding box center [32, 68] width 12 height 29
